Goal: Go to known website: Access a specific website the user already knows

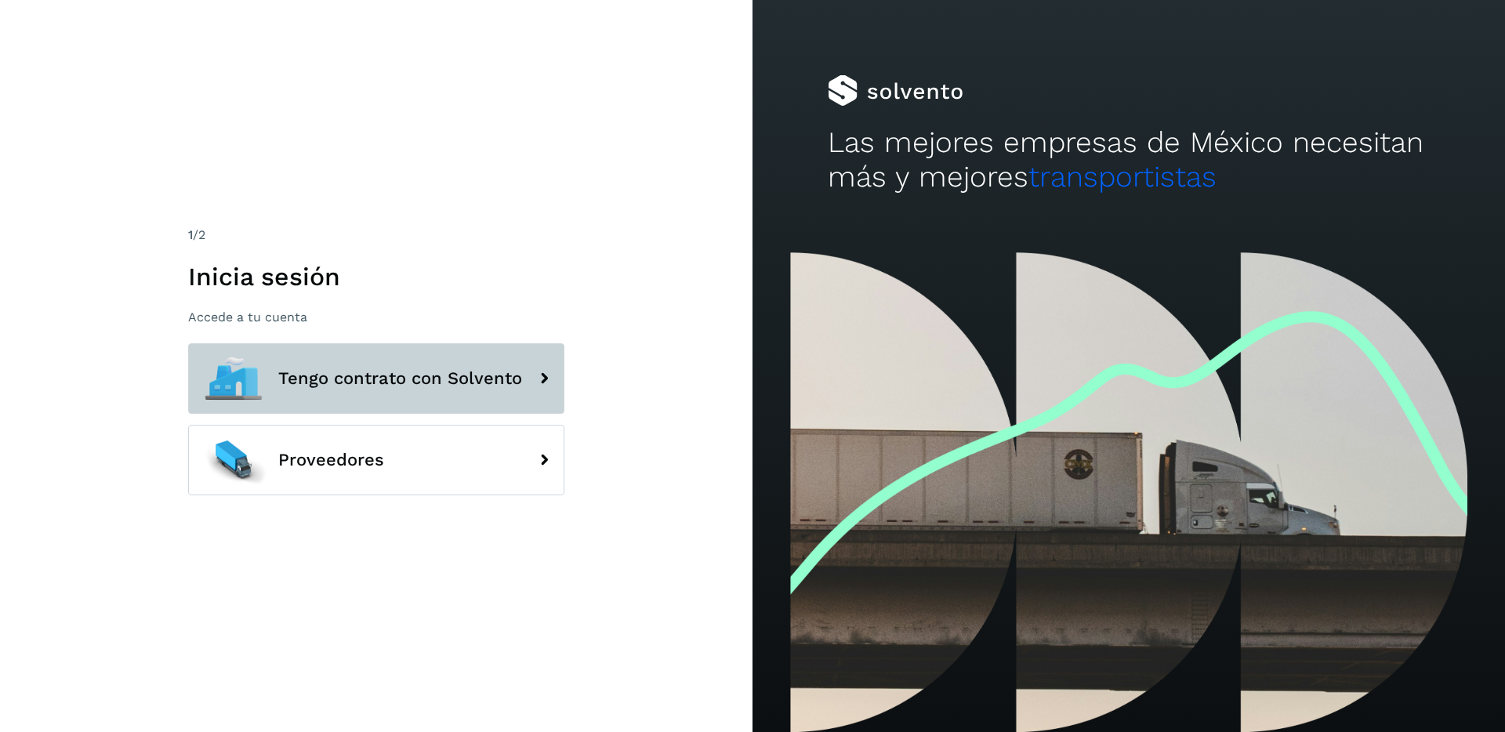
click at [281, 377] on span "Tengo contrato con Solvento" at bounding box center [400, 378] width 244 height 19
